Goal: Find specific page/section: Find specific page/section

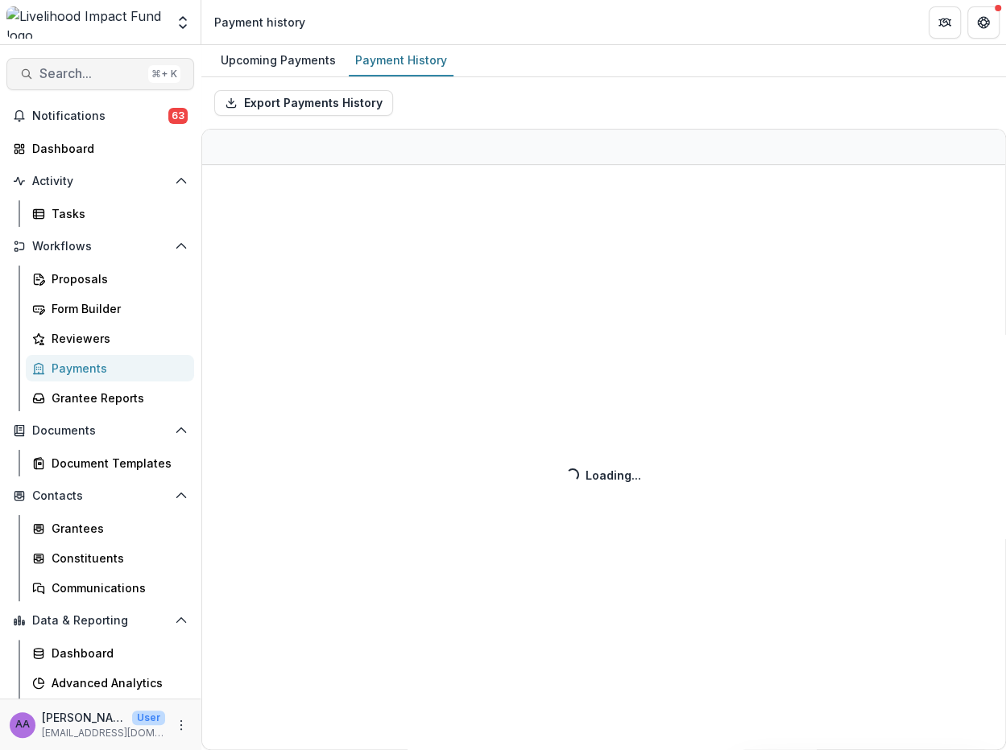
click at [76, 68] on span "Search..." at bounding box center [90, 73] width 102 height 15
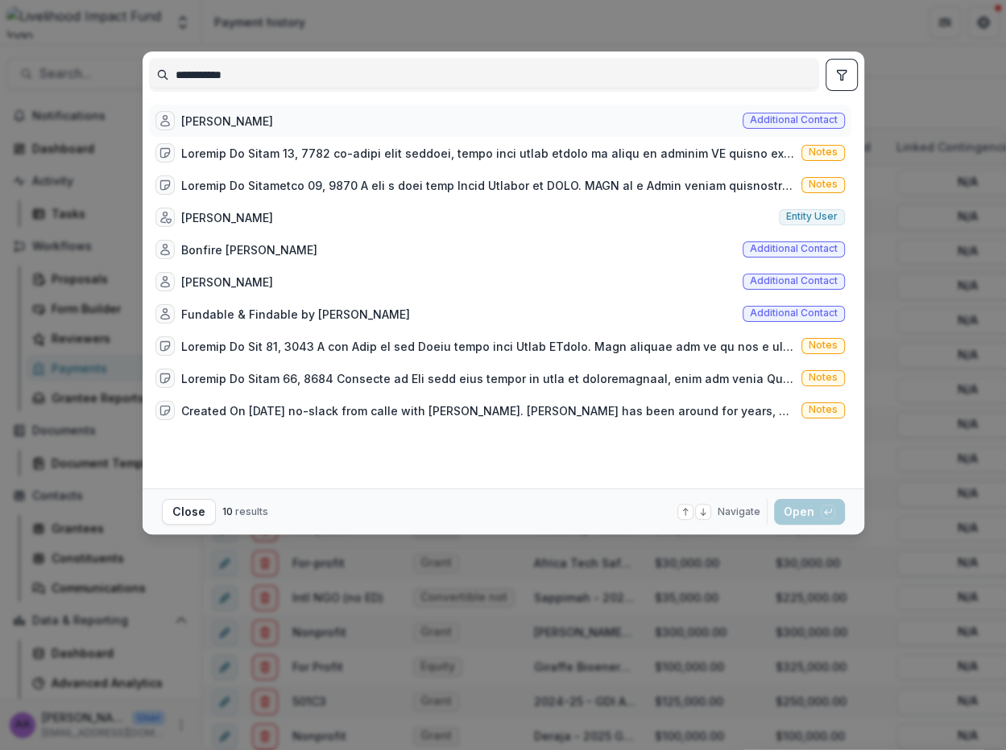
type input "**********"
click at [219, 109] on div "Kevin Starr Additional contact" at bounding box center [500, 121] width 702 height 32
click at [801, 513] on button "Open with enter key" at bounding box center [809, 512] width 71 height 26
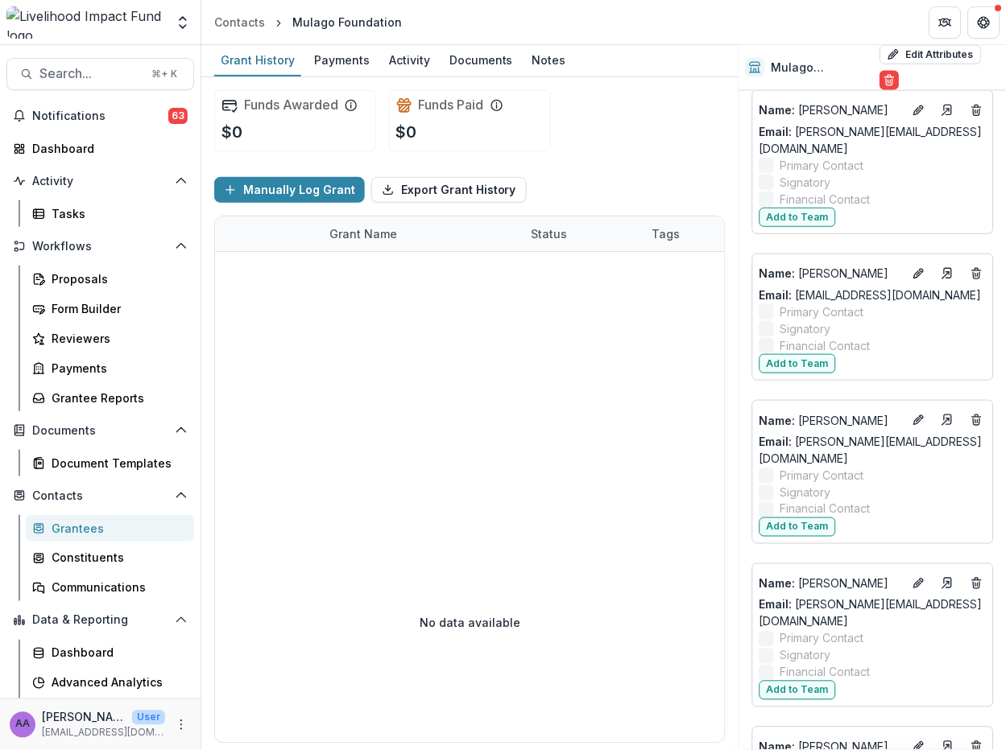
scroll to position [1486, 0]
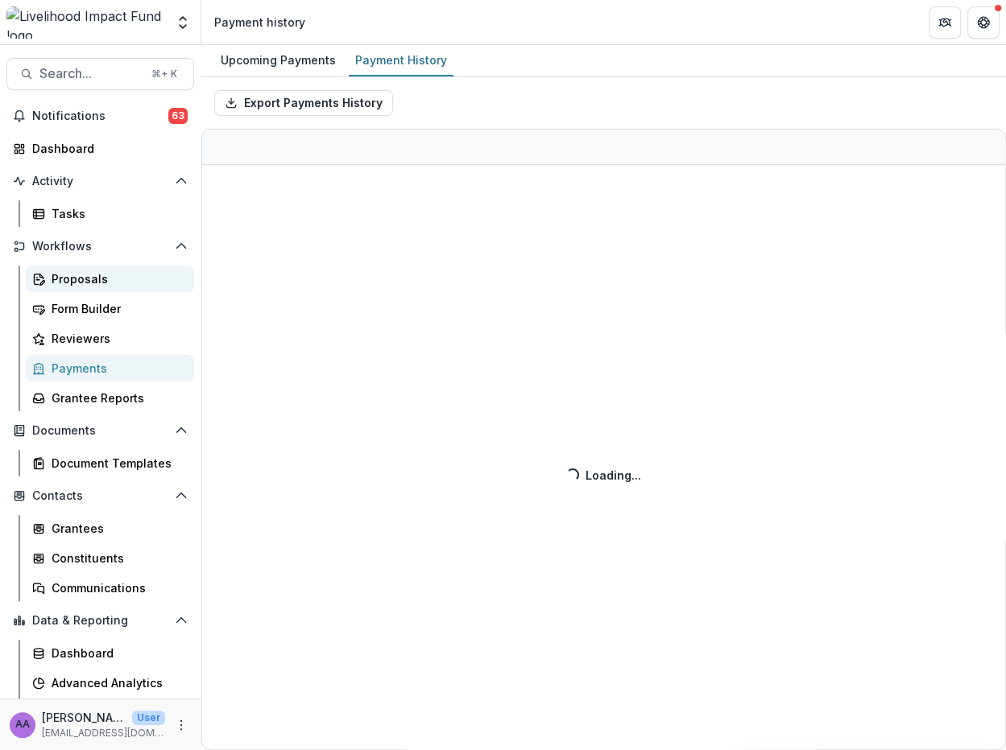
click at [83, 275] on div "Proposals" at bounding box center [117, 279] width 130 height 17
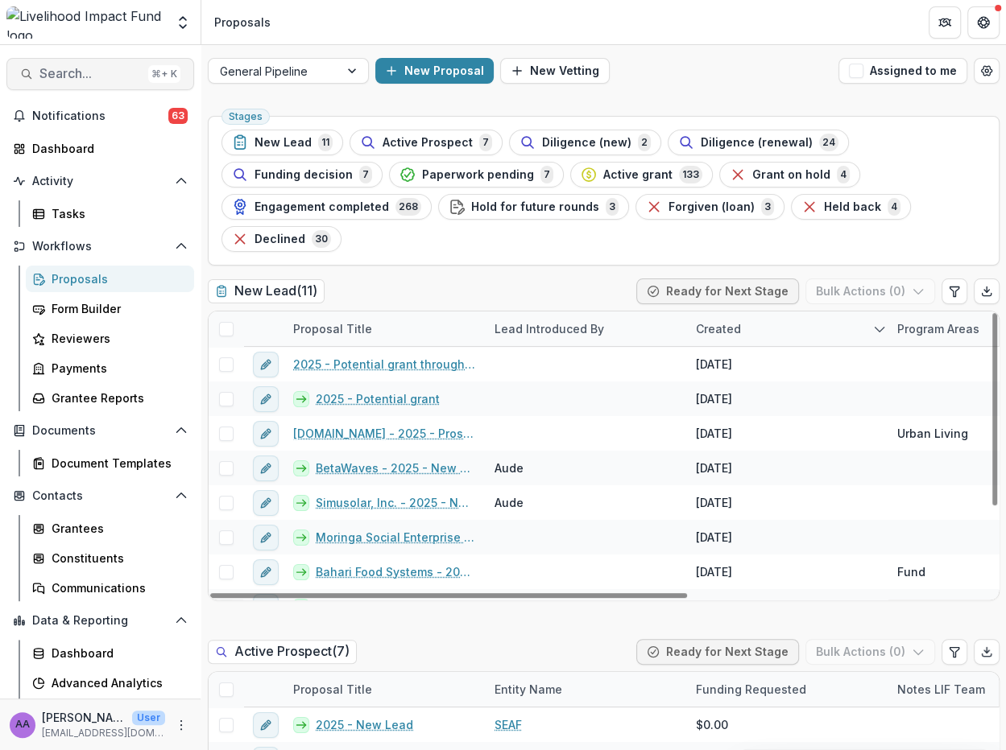
click at [77, 71] on span "Search..." at bounding box center [90, 73] width 102 height 15
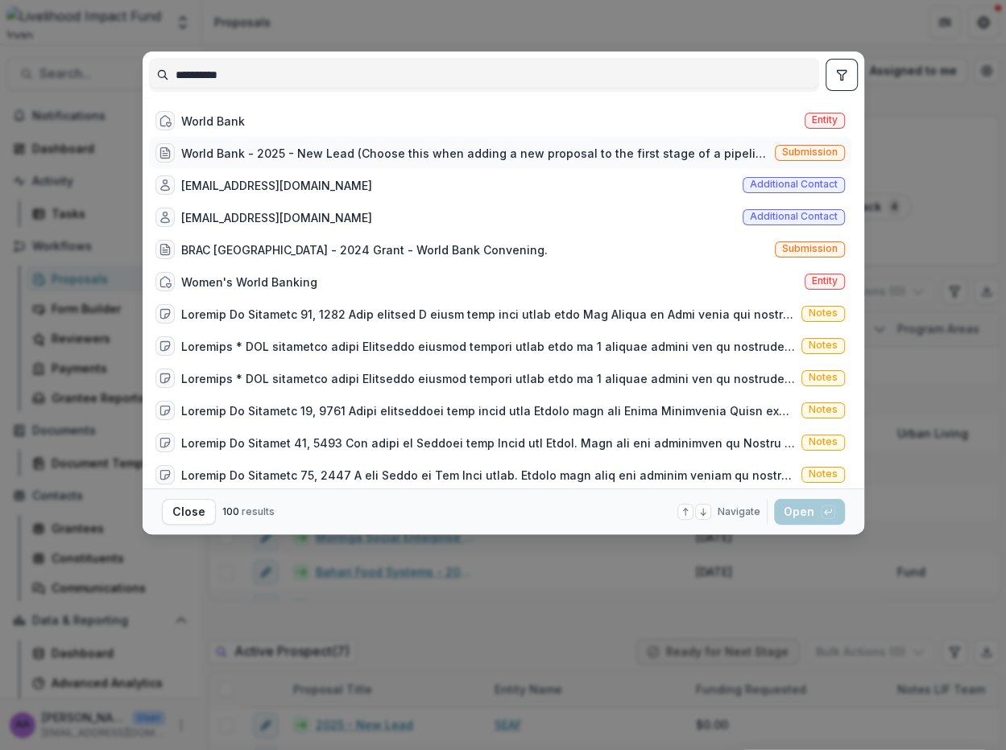
type input "**********"
click at [280, 145] on div "World Bank - 2025 - New Lead (Choose this when adding a new proposal to the fir…" at bounding box center [474, 153] width 587 height 17
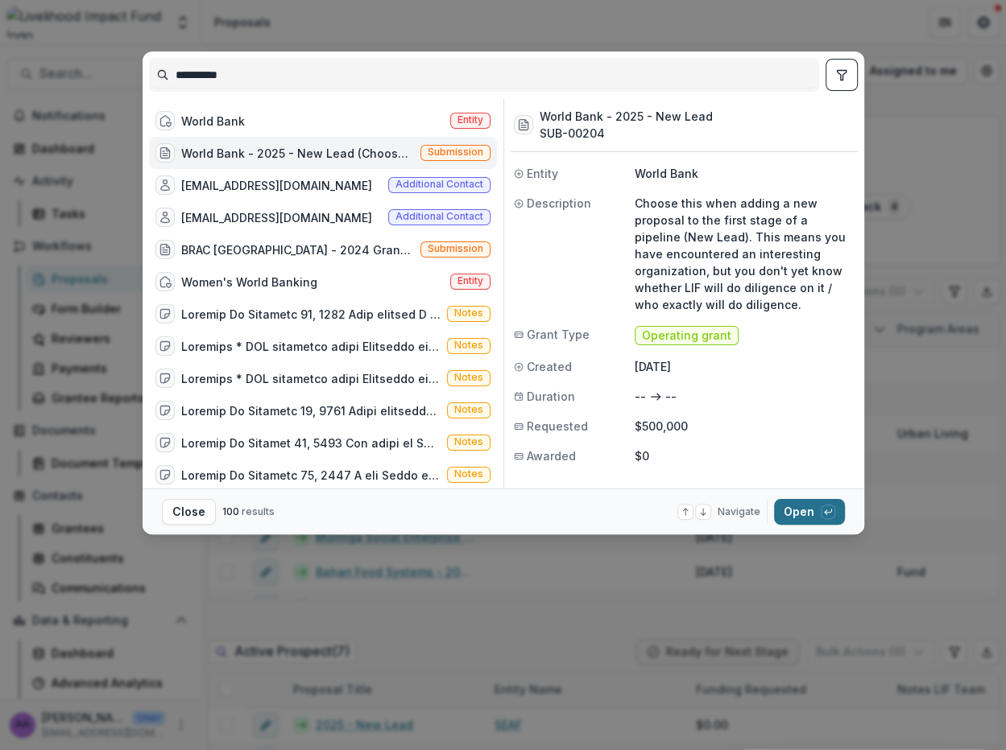
click at [800, 513] on button "Open with enter key" at bounding box center [809, 512] width 71 height 26
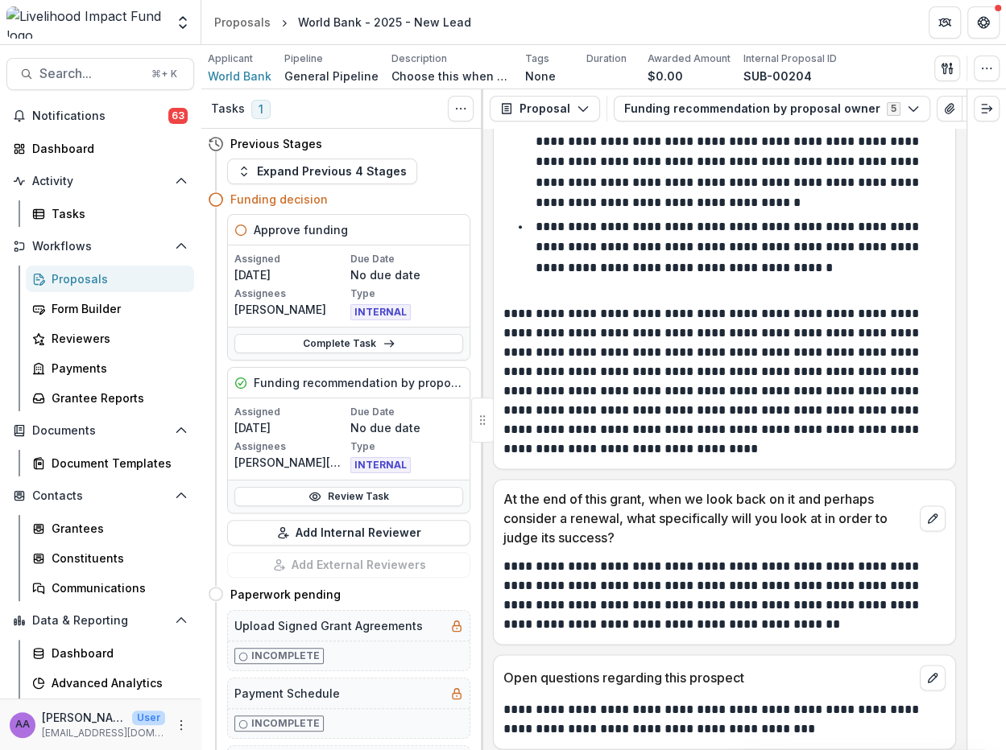
scroll to position [1365, 0]
click at [575, 116] on button "Proposal" at bounding box center [545, 109] width 110 height 26
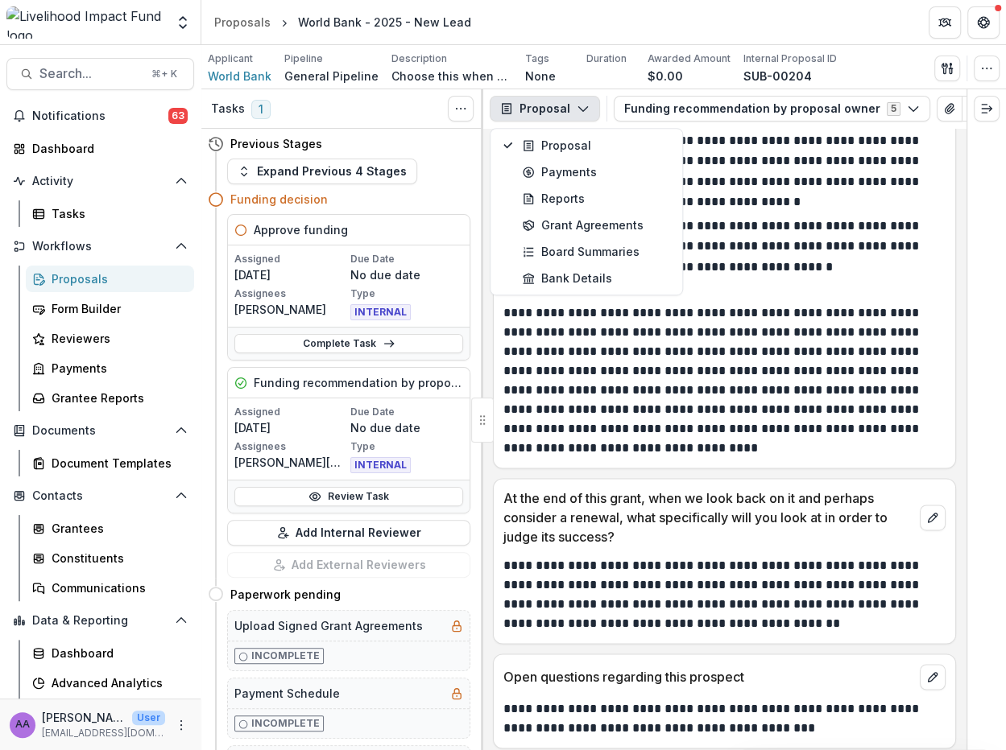
click at [576, 109] on icon "button" at bounding box center [582, 108] width 13 height 13
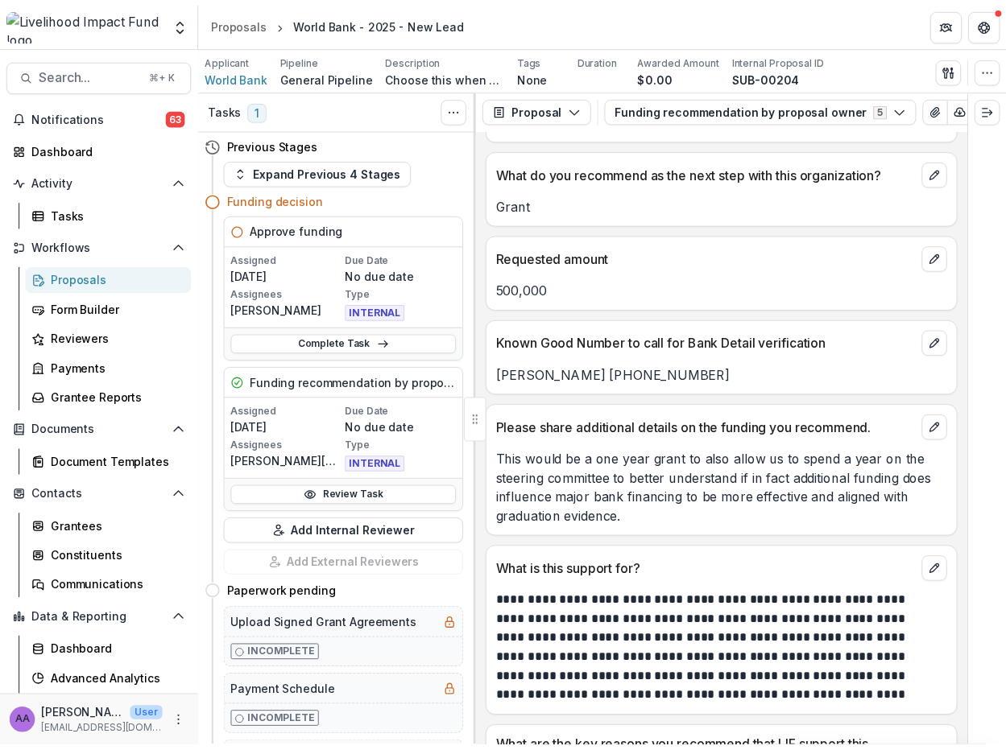
scroll to position [513, 0]
